Goal: Task Accomplishment & Management: Complete application form

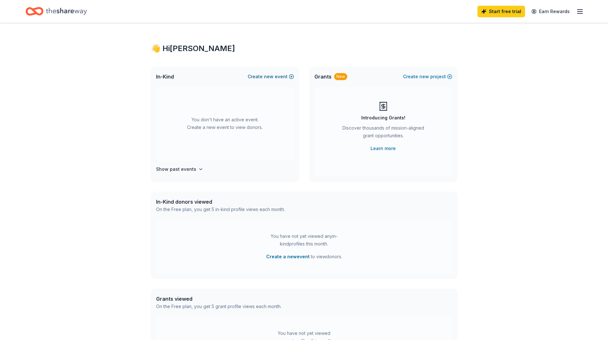
click at [288, 74] on button "Create new event" at bounding box center [270, 77] width 46 height 8
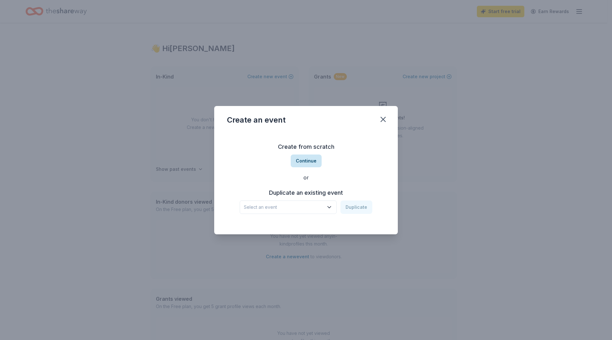
click at [306, 165] on button "Continue" at bounding box center [306, 160] width 31 height 13
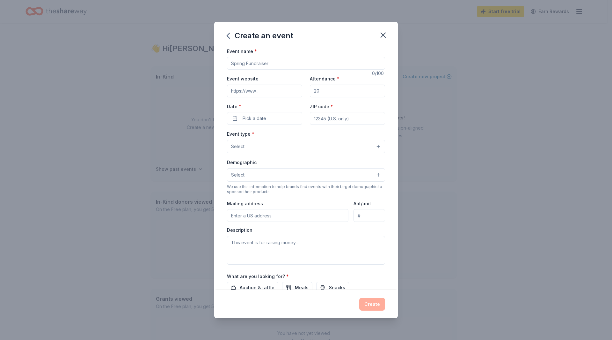
click at [286, 60] on input "Event name *" at bounding box center [306, 63] width 158 height 13
type input "2026 Dreams Come True Gala"
drag, startPoint x: 327, startPoint y: 91, endPoint x: 284, endPoint y: 75, distance: 46.3
click at [284, 76] on div "Event website Attendance * Date * Pick a date ZIP code *" at bounding box center [306, 100] width 158 height 50
type input "500"
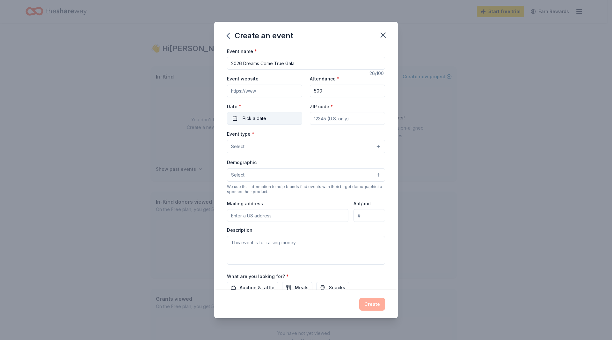
click at [270, 114] on button "Pick a date" at bounding box center [264, 118] width 75 height 13
click at [297, 134] on button "Go to next month" at bounding box center [297, 135] width 9 height 9
click at [297, 135] on button "Go to next month" at bounding box center [297, 135] width 9 height 9
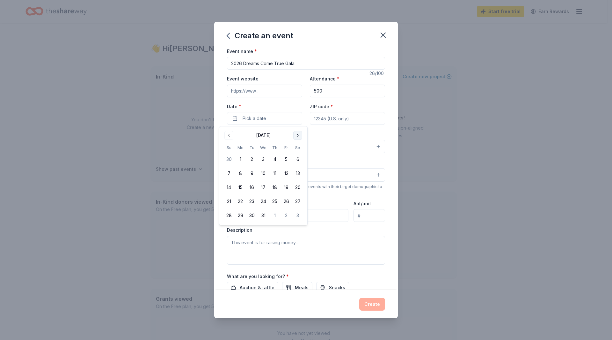
click at [297, 135] on button "Go to next month" at bounding box center [297, 135] width 9 height 9
click at [299, 214] on button "31" at bounding box center [297, 215] width 11 height 11
click at [302, 214] on button "31" at bounding box center [297, 215] width 11 height 11
click at [301, 217] on button "31" at bounding box center [297, 215] width 11 height 11
click at [365, 118] on input "ZIP code *" at bounding box center [347, 118] width 75 height 13
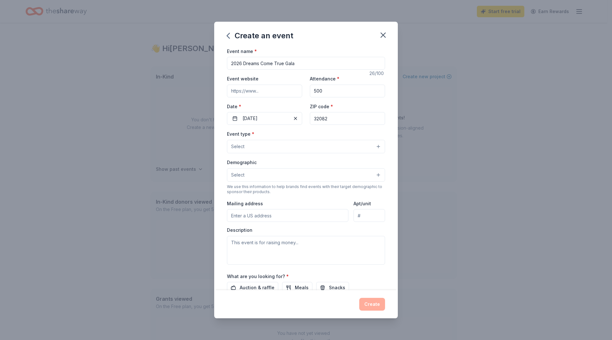
type input "32082"
click at [360, 149] on button "Select" at bounding box center [306, 146] width 158 height 13
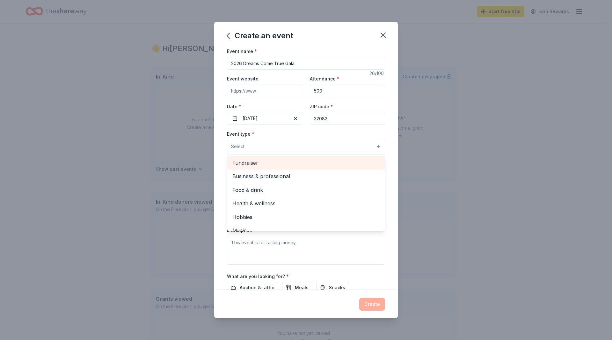
click at [247, 162] on span "Fundraiser" at bounding box center [305, 163] width 147 height 8
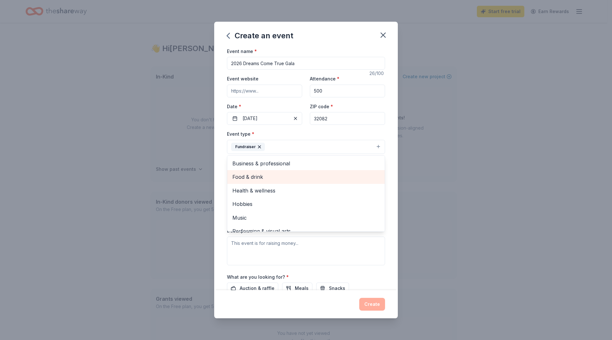
click at [285, 175] on span "Food & drink" at bounding box center [305, 177] width 147 height 8
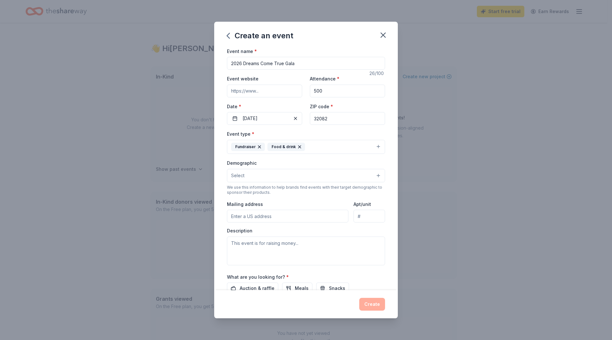
click at [299, 148] on icon "button" at bounding box center [299, 146] width 5 height 5
click at [367, 177] on button "Select" at bounding box center [306, 175] width 158 height 13
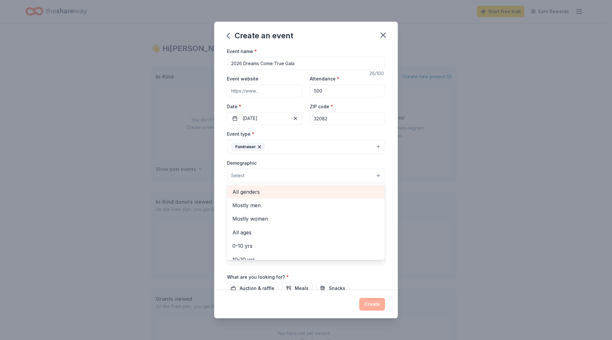
click at [359, 193] on span "All genders" at bounding box center [305, 192] width 147 height 8
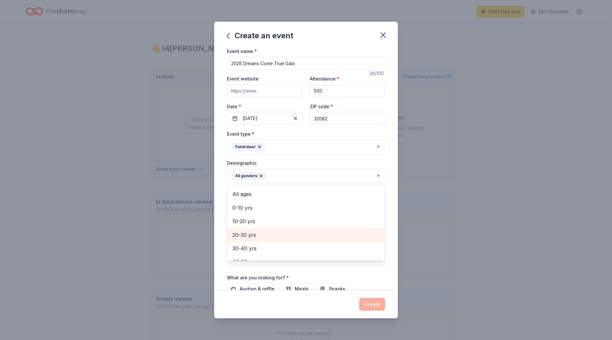
click at [326, 240] on div "20-30 yrs" at bounding box center [306, 234] width 158 height 13
click at [326, 240] on div "30-40 yrs" at bounding box center [306, 234] width 158 height 13
click at [326, 240] on div "40-50 yrs" at bounding box center [306, 234] width 158 height 13
click at [325, 239] on span "50-60 yrs" at bounding box center [305, 235] width 147 height 8
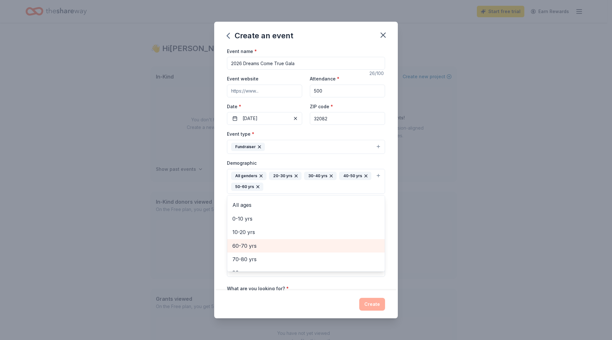
click at [323, 246] on span "60-70 yrs" at bounding box center [305, 245] width 147 height 8
click at [323, 246] on span "70-80 yrs" at bounding box center [305, 249] width 147 height 8
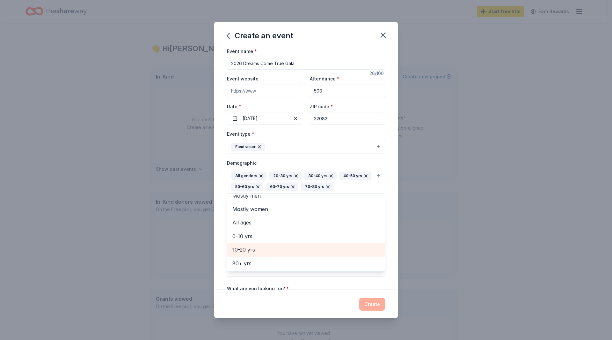
scroll to position [8, 0]
click at [387, 284] on div "Event name * 2026 Dreams Come True Gala 26 /100 Event website Attendance * 500 …" at bounding box center [306, 168] width 184 height 243
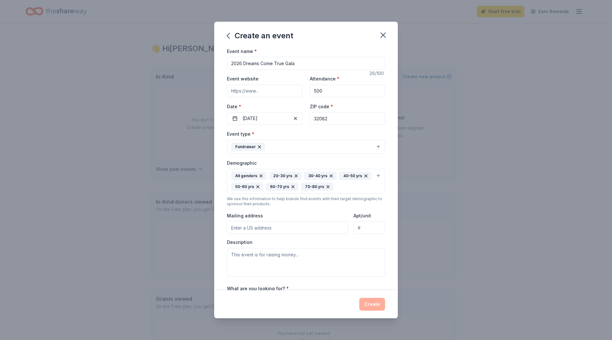
click at [343, 228] on input "Mailing address" at bounding box center [288, 227] width 122 height 13
type input "6803 Southpoint Parkway, Jacksonville, FL, 32216"
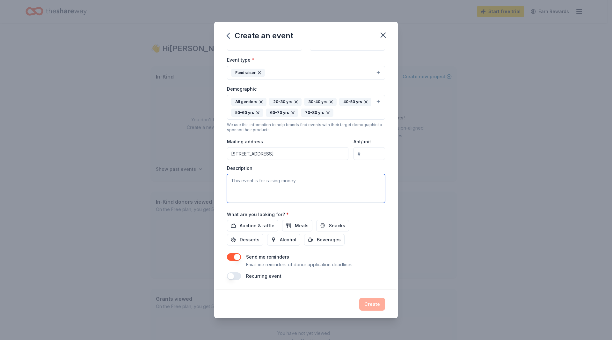
click at [318, 189] on textarea at bounding box center [306, 188] width 158 height 29
click at [289, 189] on textarea at bounding box center [306, 188] width 158 height 29
paste textarea "Since [DATE] Dreams Come True has granted more than 5,000 dreams to local child…"
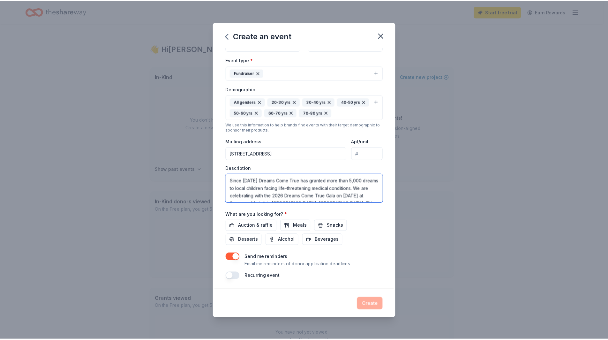
scroll to position [50, 0]
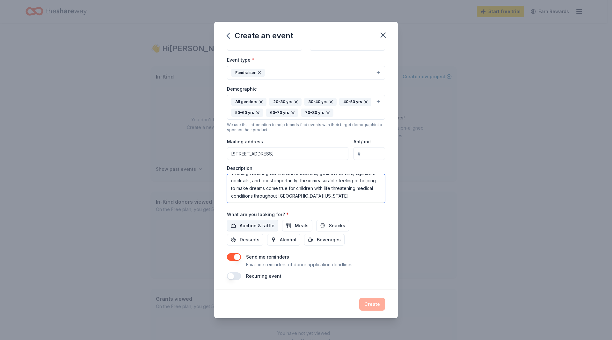
type textarea "Since [DATE] Dreams Come True has granted more than 5,000 dreams to local child…"
click at [261, 225] on span "Auction & raffle" at bounding box center [257, 226] width 35 height 8
click at [299, 227] on span "Meals" at bounding box center [302, 226] width 14 height 8
click at [304, 228] on span "Meals" at bounding box center [302, 226] width 14 height 8
click at [289, 243] on span "Alcohol" at bounding box center [288, 240] width 17 height 8
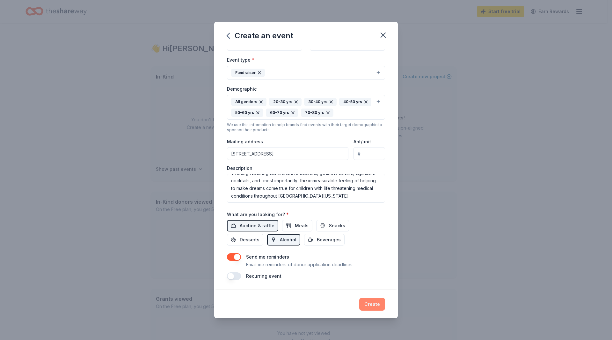
click at [377, 306] on button "Create" at bounding box center [372, 304] width 26 height 13
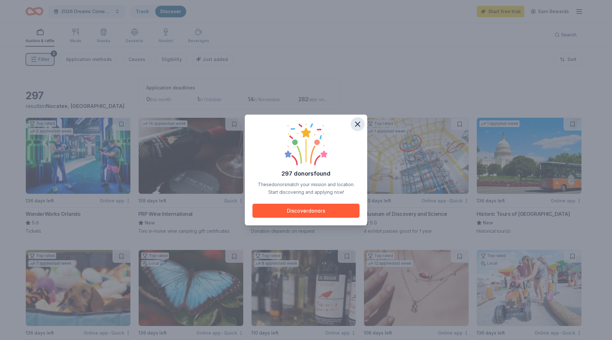
click at [356, 125] on icon "button" at bounding box center [357, 124] width 9 height 9
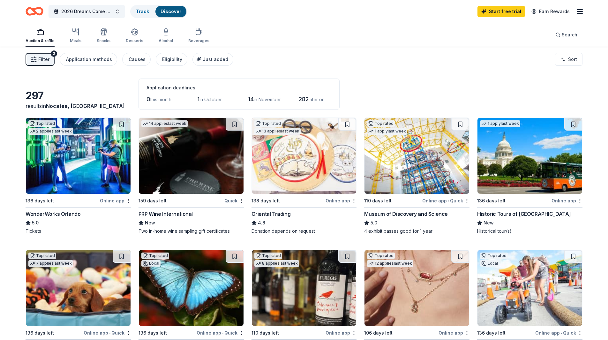
click at [42, 59] on span "Filter" at bounding box center [43, 59] width 11 height 8
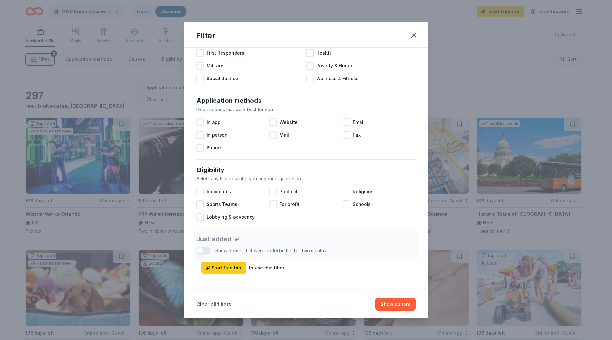
scroll to position [221, 0]
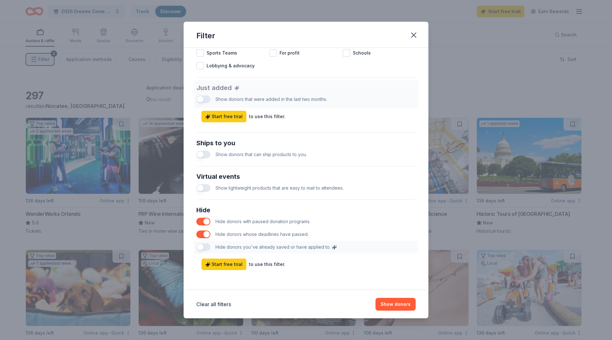
click at [201, 248] on div "Hide Hide donors with paused donation programs. Hide donors whose deadlines hav…" at bounding box center [306, 229] width 225 height 54
click at [205, 246] on div "Hide Hide donors with paused donation programs. Hide donors whose deadlines hav…" at bounding box center [306, 229] width 225 height 54
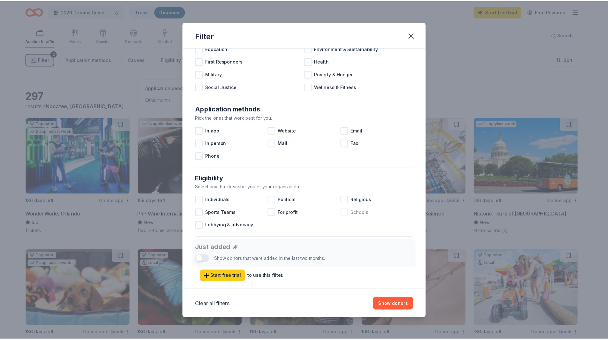
scroll to position [0, 0]
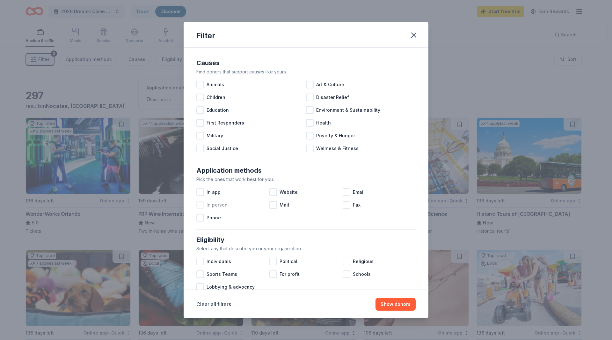
click at [205, 206] on div "In person" at bounding box center [232, 204] width 73 height 13
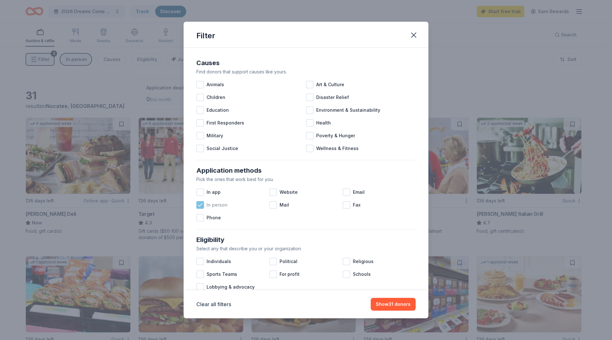
click at [203, 206] on icon at bounding box center [200, 205] width 6 height 6
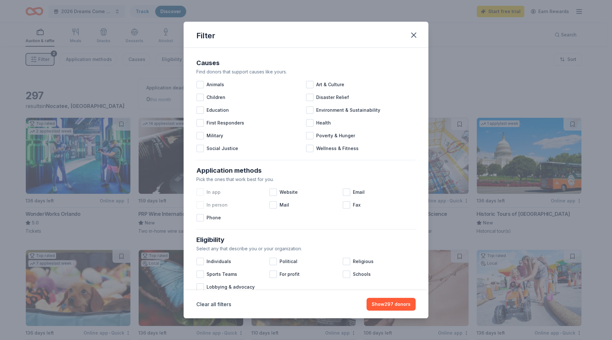
click at [201, 191] on div at bounding box center [200, 192] width 8 height 8
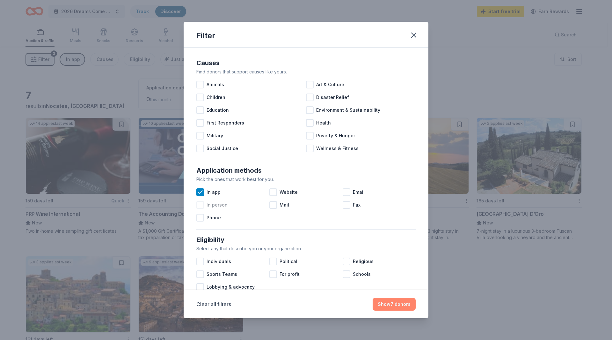
click at [403, 305] on button "Show 7 donors" at bounding box center [394, 304] width 43 height 13
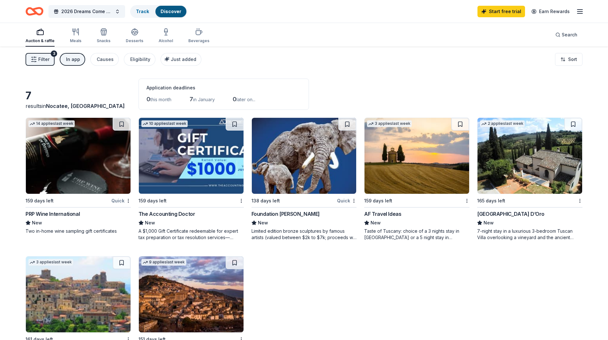
click at [526, 155] on img at bounding box center [529, 156] width 105 height 76
click at [74, 58] on div "In app" at bounding box center [73, 59] width 14 height 8
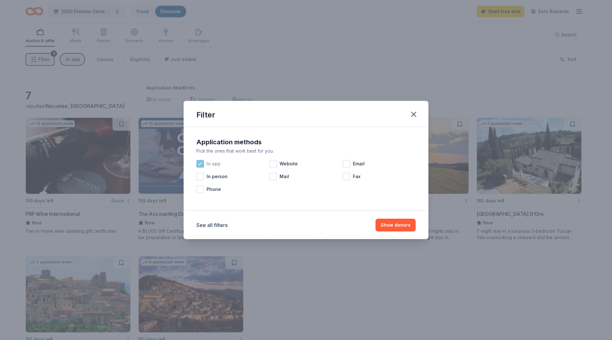
click at [201, 164] on icon at bounding box center [200, 163] width 4 height 3
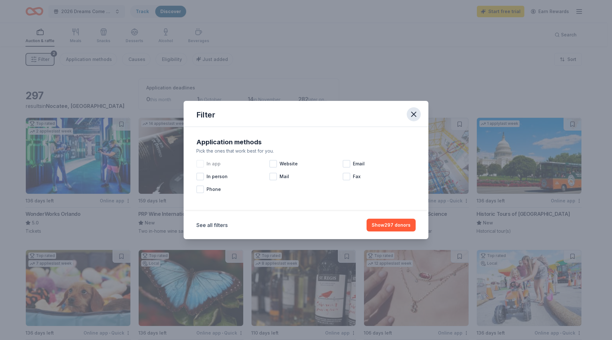
click at [417, 115] on icon "button" at bounding box center [413, 114] width 9 height 9
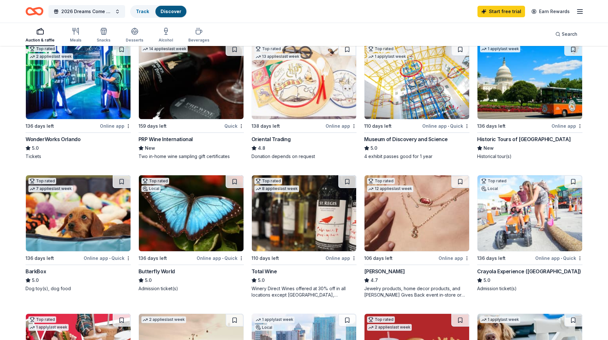
scroll to position [96, 0]
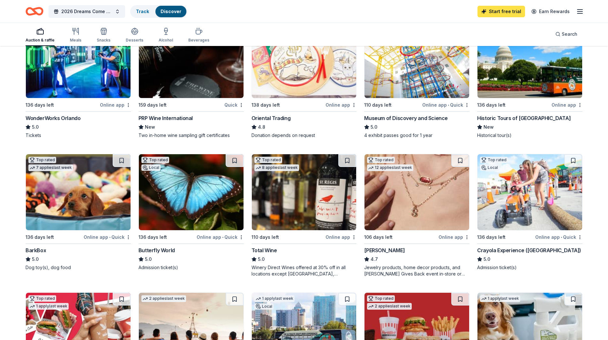
click at [507, 13] on link "Start free trial" at bounding box center [501, 11] width 48 height 11
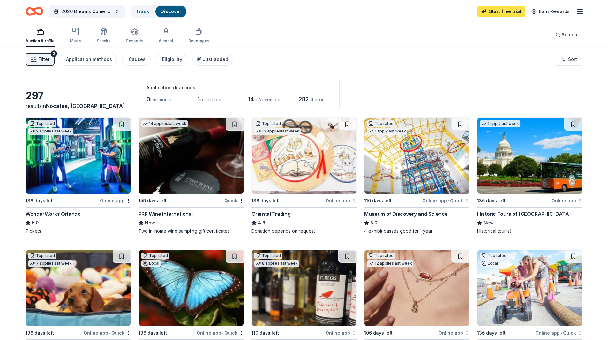
click at [505, 11] on link "Start free trial" at bounding box center [501, 11] width 48 height 11
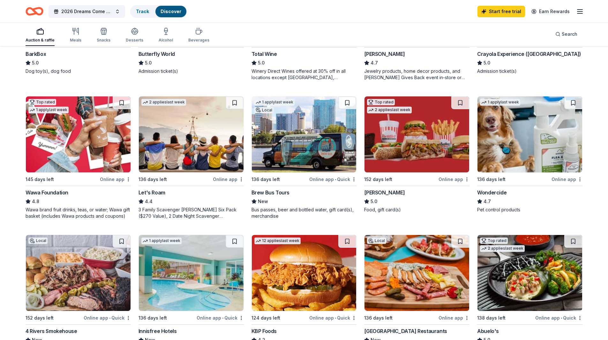
scroll to position [383, 0]
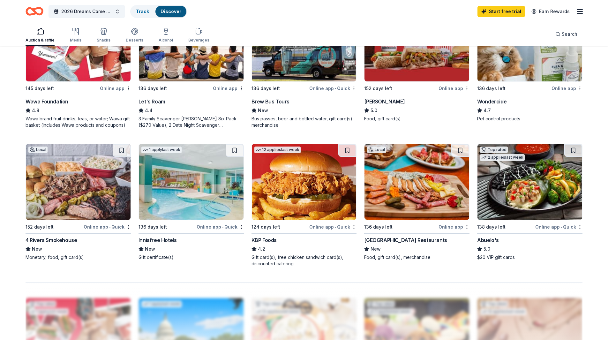
click at [196, 197] on img at bounding box center [191, 182] width 105 height 76
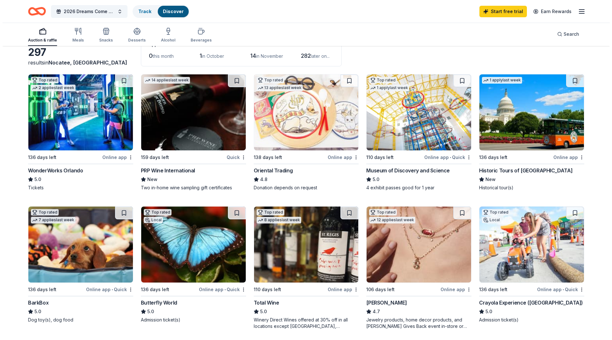
scroll to position [0, 0]
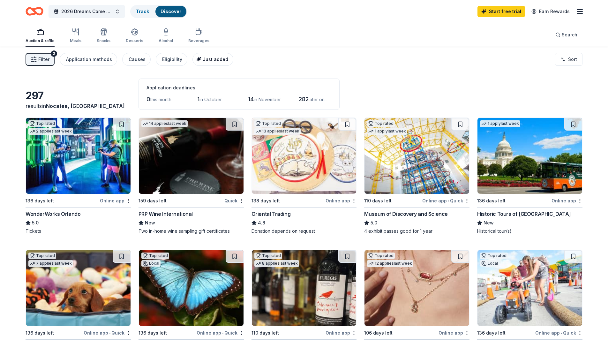
click at [215, 62] on div "Just added" at bounding box center [213, 59] width 29 height 8
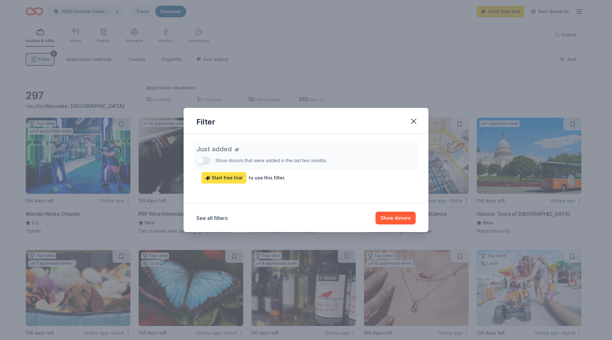
click at [237, 176] on span "Start free trial" at bounding box center [223, 178] width 37 height 8
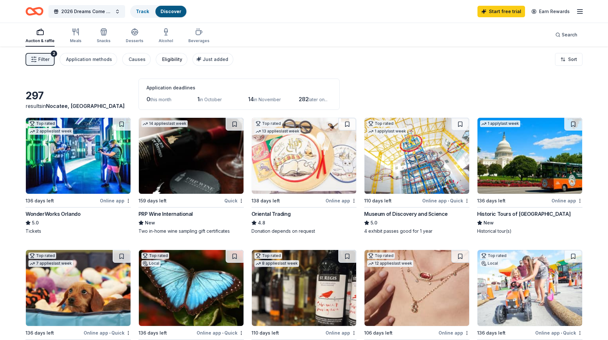
click at [167, 56] on div "Eligibility" at bounding box center [172, 59] width 20 height 8
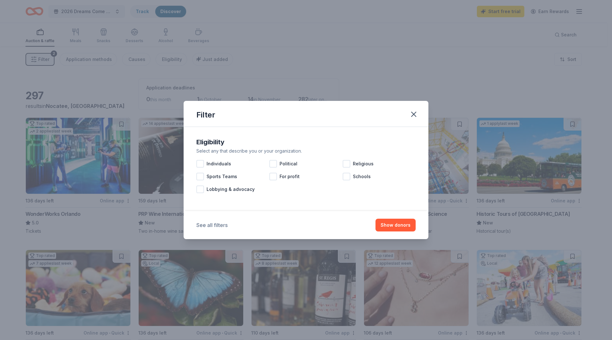
click at [218, 224] on button "See all filters" at bounding box center [211, 225] width 31 height 8
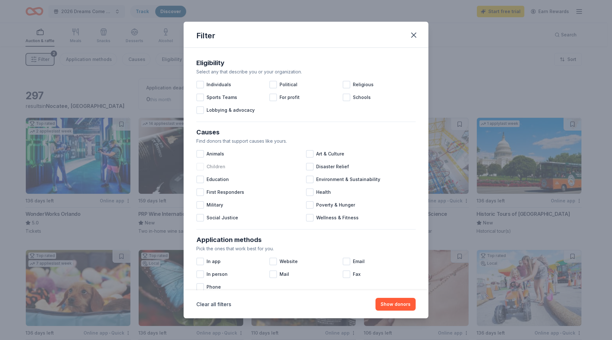
click at [200, 169] on div at bounding box center [200, 167] width 8 height 8
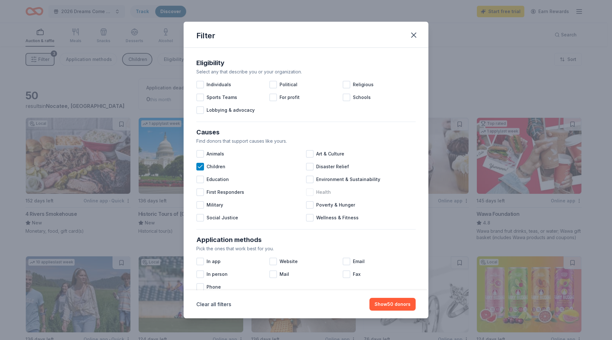
click at [309, 194] on div at bounding box center [310, 192] width 8 height 8
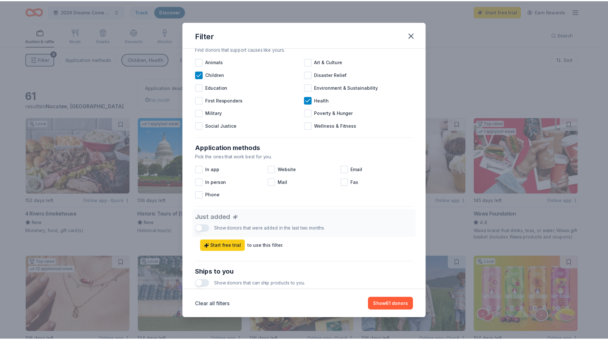
scroll to position [159, 0]
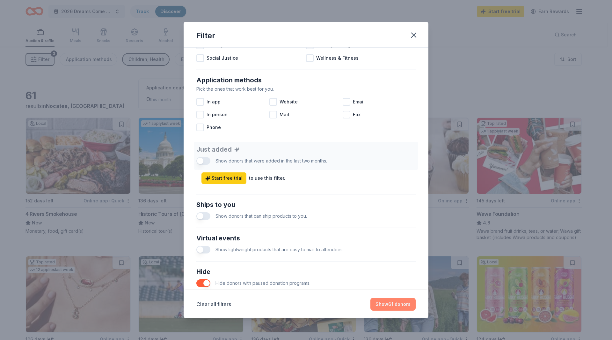
click at [387, 303] on button "Show 61 donors" at bounding box center [393, 304] width 45 height 13
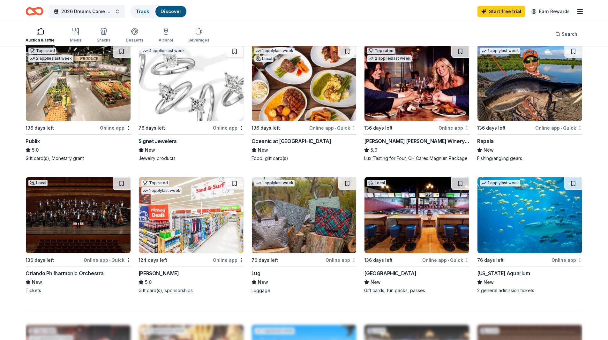
scroll to position [415, 0]
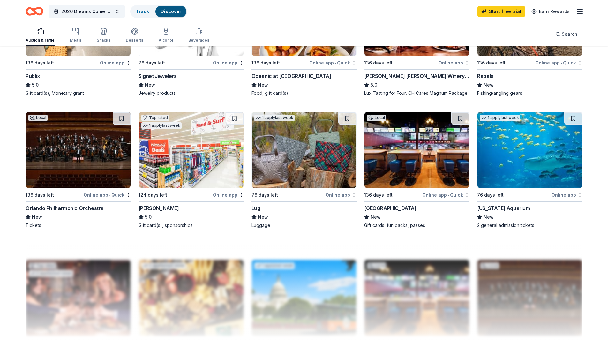
click at [323, 173] on img at bounding box center [304, 150] width 105 height 76
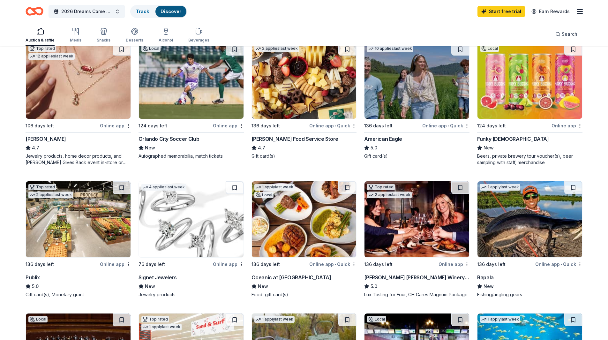
scroll to position [128, 0]
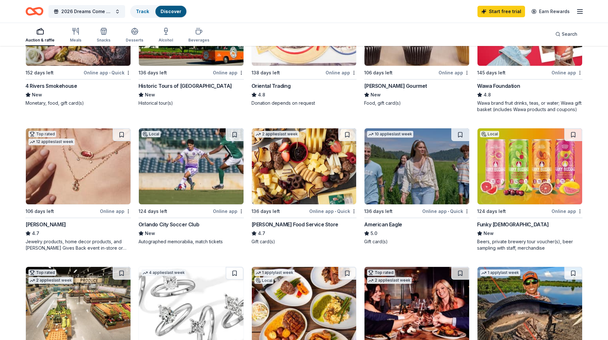
click at [171, 14] on link "Discover" at bounding box center [170, 11] width 21 height 5
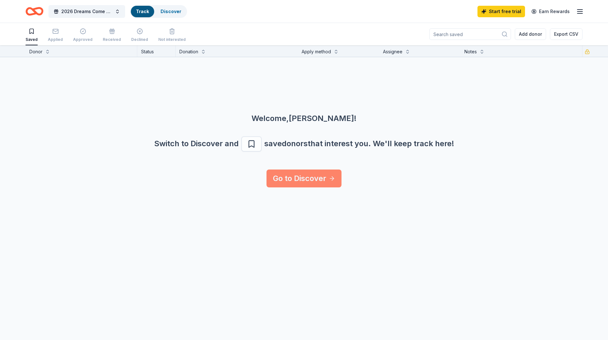
click at [316, 177] on link "Go to Discover" at bounding box center [303, 178] width 75 height 18
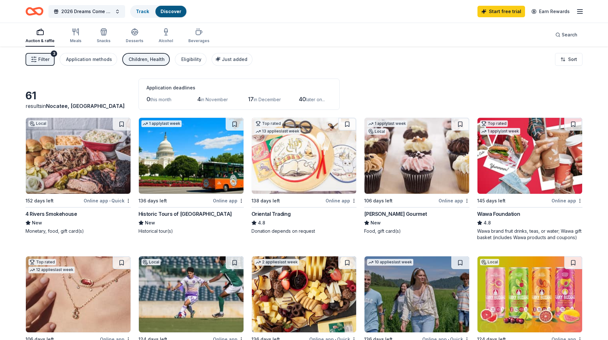
click at [46, 63] on button "Filter 3" at bounding box center [40, 59] width 29 height 13
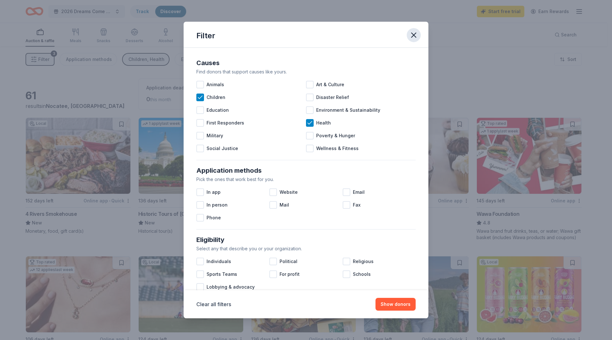
click at [411, 38] on icon "button" at bounding box center [413, 35] width 9 height 9
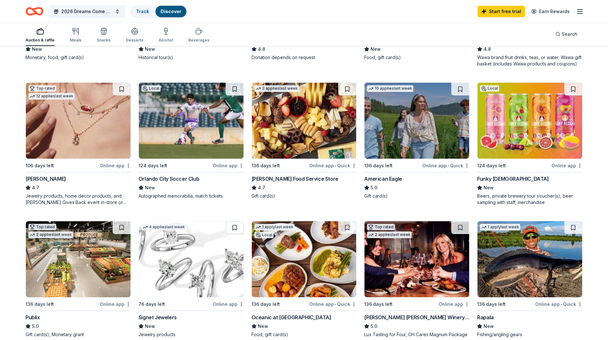
scroll to position [255, 0]
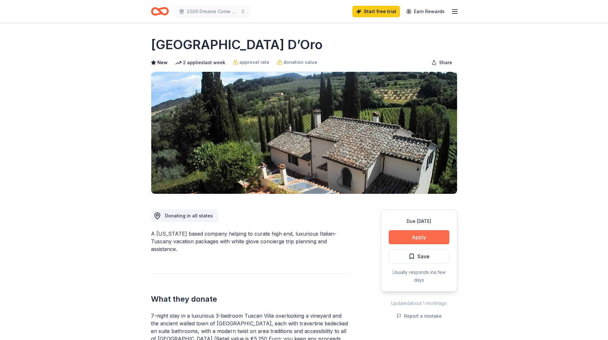
click at [410, 236] on button "Apply" at bounding box center [418, 237] width 61 height 14
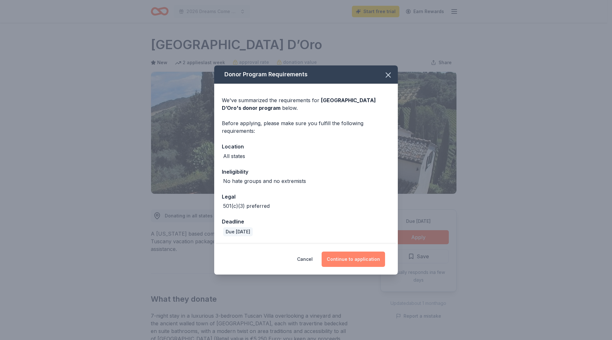
click at [354, 261] on button "Continue to application" at bounding box center [353, 258] width 63 height 15
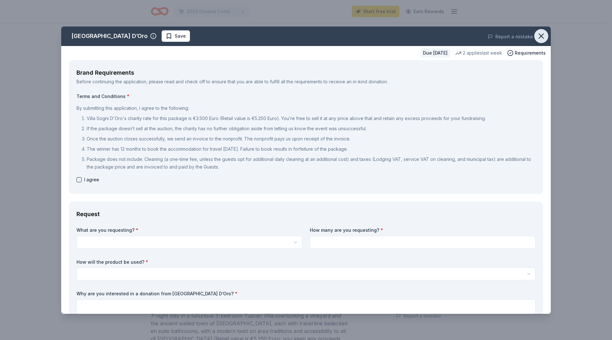
click at [538, 38] on icon "button" at bounding box center [541, 36] width 9 height 9
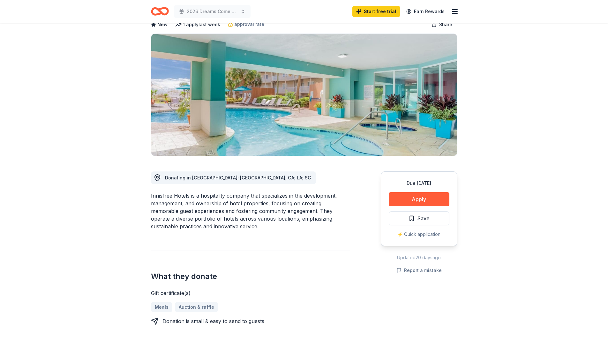
scroll to position [96, 0]
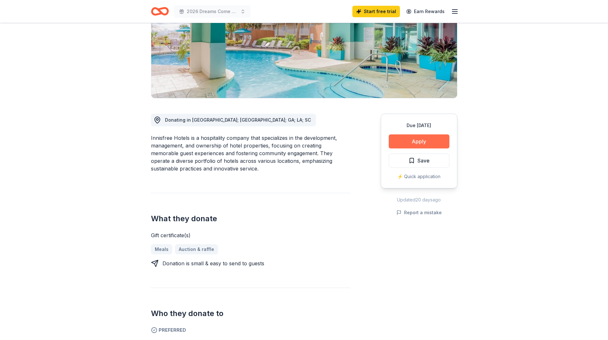
click at [418, 146] on button "Apply" at bounding box center [418, 141] width 61 height 14
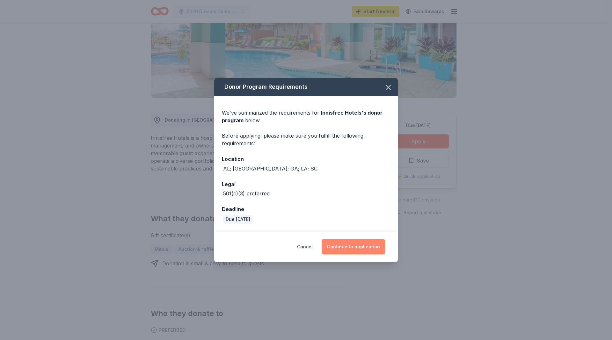
click at [362, 247] on button "Continue to application" at bounding box center [353, 246] width 63 height 15
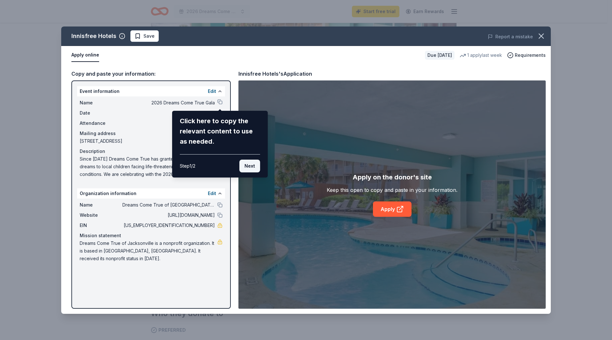
click at [252, 166] on button "Next" at bounding box center [250, 165] width 21 height 13
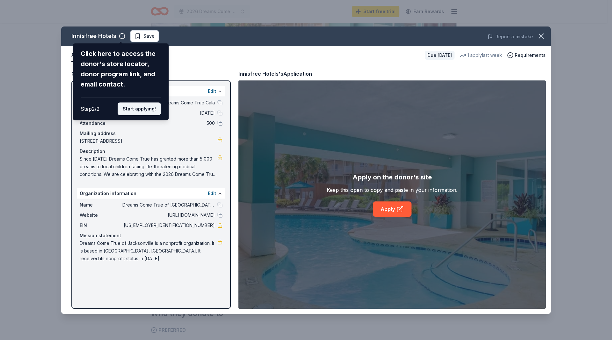
click at [149, 109] on button "Start applying!" at bounding box center [139, 108] width 43 height 13
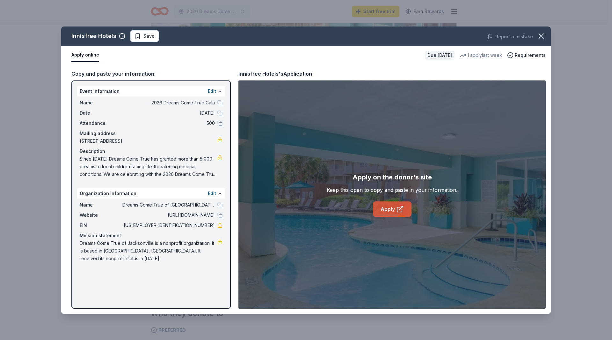
click at [397, 211] on icon at bounding box center [400, 209] width 8 height 8
click at [218, 103] on button at bounding box center [219, 102] width 5 height 5
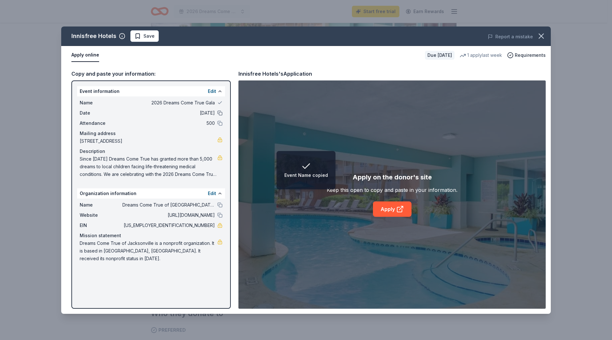
click at [221, 112] on button at bounding box center [219, 112] width 5 height 5
click at [218, 124] on button at bounding box center [219, 123] width 5 height 5
click at [221, 143] on div "[STREET_ADDRESS]" at bounding box center [151, 141] width 143 height 8
click at [220, 203] on button at bounding box center [219, 204] width 5 height 5
drag, startPoint x: 220, startPoint y: 214, endPoint x: 225, endPoint y: 223, distance: 10.3
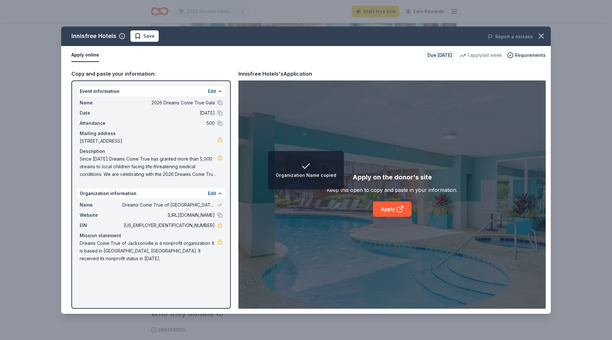
click at [221, 214] on button at bounding box center [219, 214] width 5 height 5
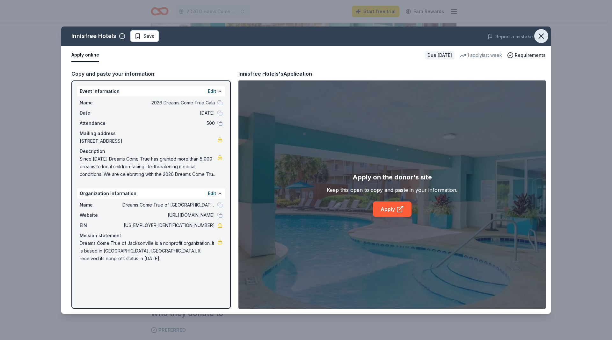
click at [540, 36] on icon "button" at bounding box center [541, 36] width 9 height 9
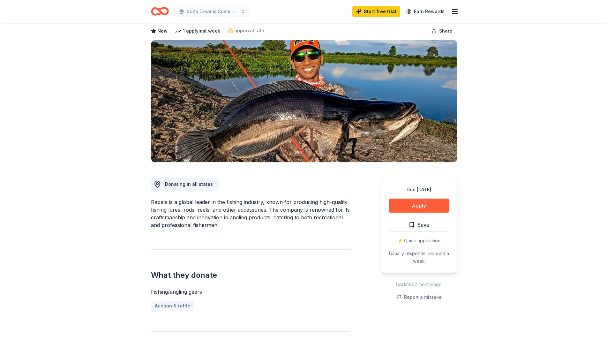
scroll to position [32, 0]
click at [425, 203] on button "Apply" at bounding box center [418, 205] width 61 height 14
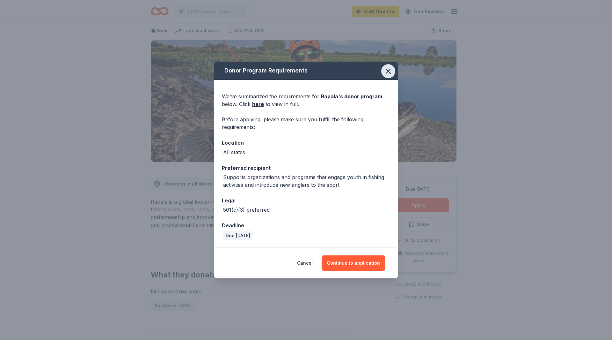
click at [388, 71] on icon "button" at bounding box center [388, 71] width 4 height 4
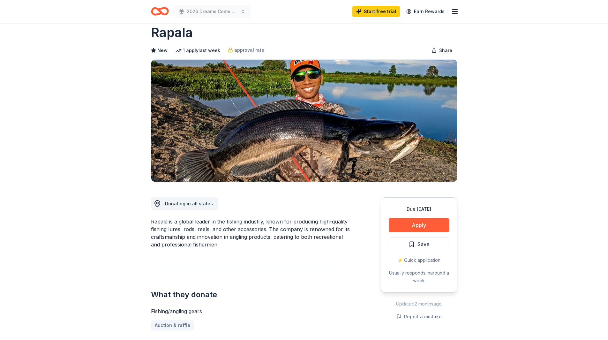
scroll to position [14, 0]
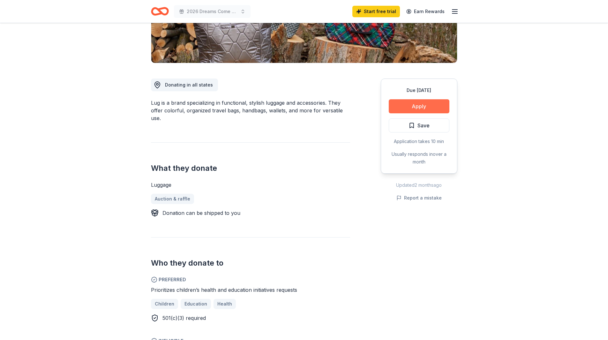
scroll to position [32, 0]
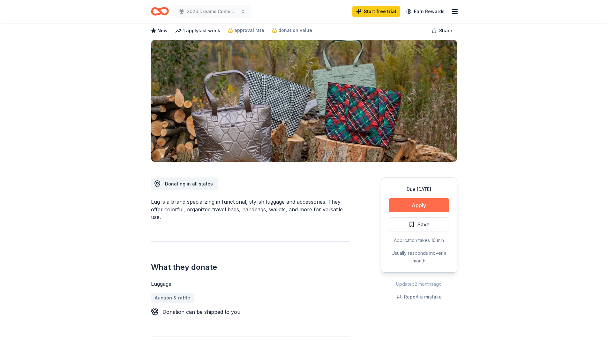
click at [421, 206] on button "Apply" at bounding box center [418, 205] width 61 height 14
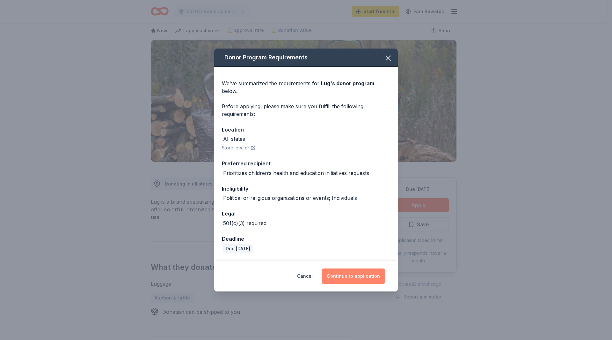
click at [361, 272] on button "Continue to application" at bounding box center [353, 275] width 63 height 15
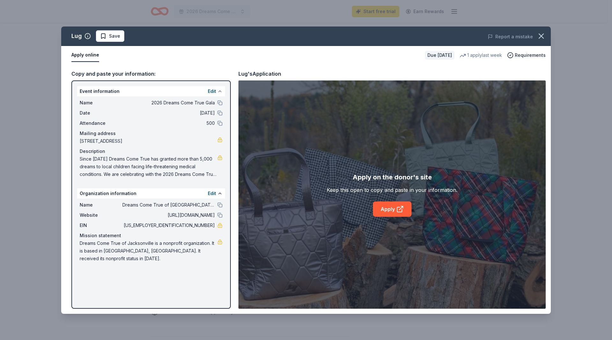
click at [218, 92] on button at bounding box center [219, 91] width 5 height 5
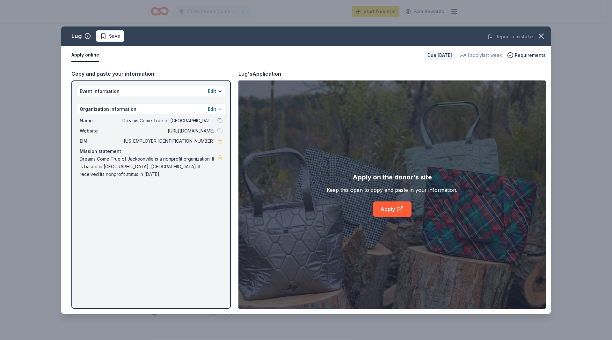
click at [221, 109] on button at bounding box center [219, 109] width 5 height 5
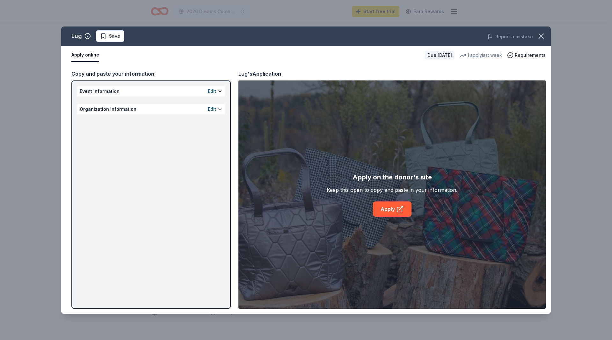
click at [221, 108] on button at bounding box center [219, 109] width 5 height 5
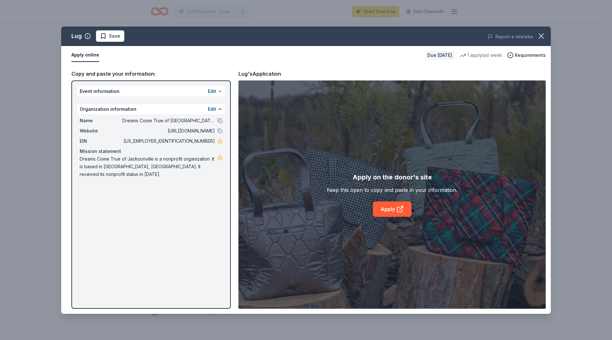
click at [220, 91] on button at bounding box center [219, 91] width 5 height 5
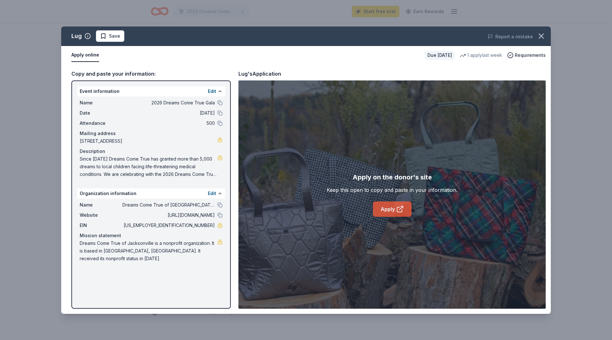
click at [399, 208] on icon at bounding box center [400, 209] width 8 height 8
click at [393, 210] on link "Apply" at bounding box center [392, 208] width 39 height 15
click at [542, 33] on icon "button" at bounding box center [541, 36] width 9 height 9
